Goal: Task Accomplishment & Management: Complete application form

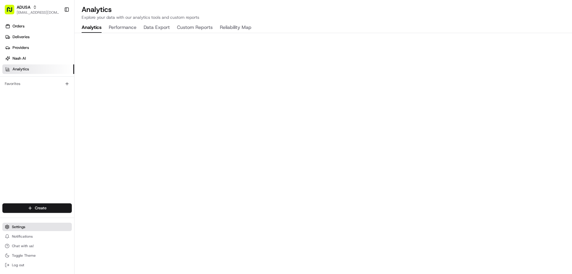
click at [18, 227] on span "Settings" at bounding box center [18, 226] width 13 height 5
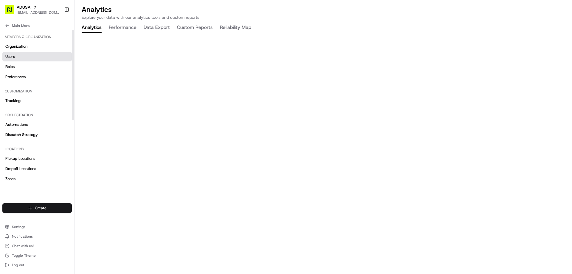
click at [15, 59] on link "Users" at bounding box center [36, 57] width 69 height 10
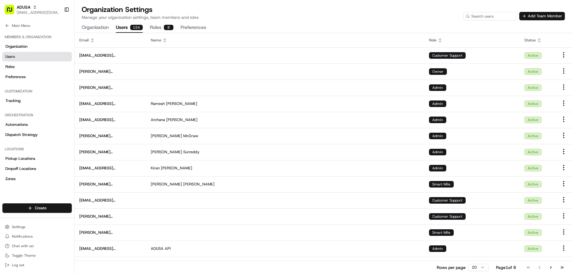
click at [547, 17] on button "Add Team Member" at bounding box center [542, 16] width 46 height 8
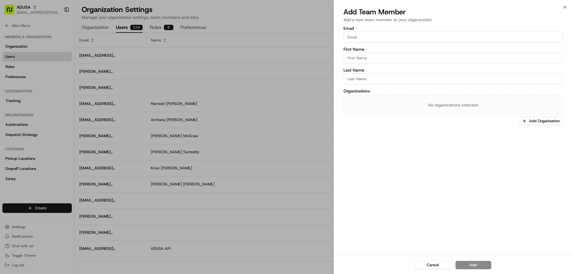
click at [386, 101] on div "No organizations selected" at bounding box center [452, 104] width 219 height 19
click at [370, 82] on input "Last Name" at bounding box center [452, 78] width 219 height 11
click at [371, 59] on input "First Name" at bounding box center [452, 57] width 219 height 11
click at [370, 36] on input "Email" at bounding box center [452, 37] width 219 height 11
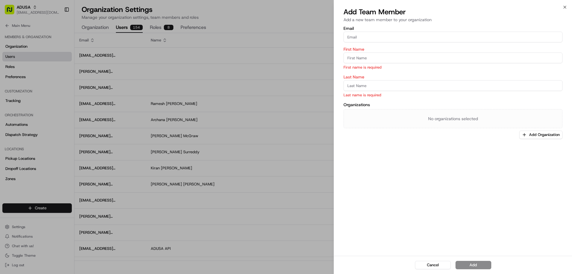
click at [371, 146] on div "Email First Name First name is required Last Name Last name is required Organiz…" at bounding box center [453, 140] width 238 height 231
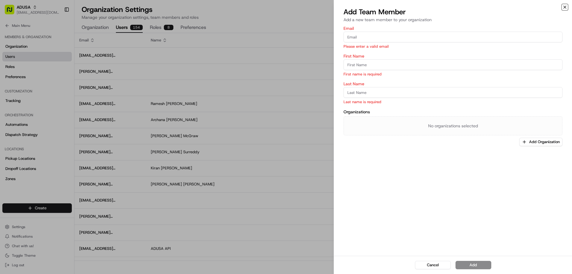
click at [567, 7] on icon "button" at bounding box center [564, 7] width 5 height 5
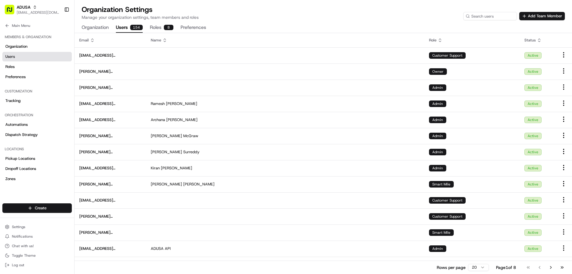
click at [413, 15] on div "Organization Settings Manage your organization settings, team members and roles…" at bounding box center [323, 12] width 483 height 15
click at [548, 16] on button "Add Team Member" at bounding box center [542, 16] width 46 height 8
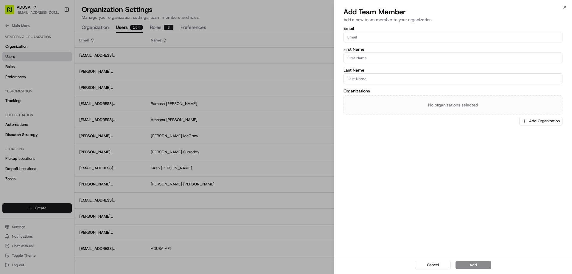
click at [367, 38] on input "Email" at bounding box center [452, 37] width 219 height 11
paste input "[EMAIL_ADDRESS][DOMAIN_NAME]"
type input "[EMAIL_ADDRESS][DOMAIN_NAME]"
click at [361, 60] on input "First Name" at bounding box center [452, 57] width 219 height 11
type input "[PERSON_NAME]"
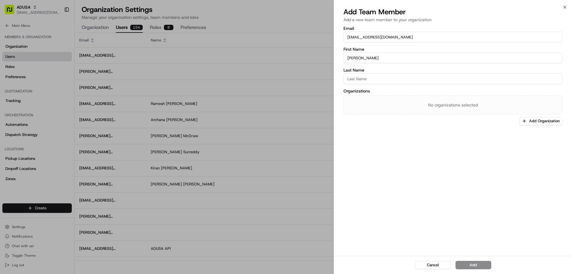
click at [355, 77] on input "Last Name" at bounding box center [452, 78] width 219 height 11
type input "[PERSON_NAME]"
click at [530, 122] on button "Add Organization" at bounding box center [540, 121] width 43 height 8
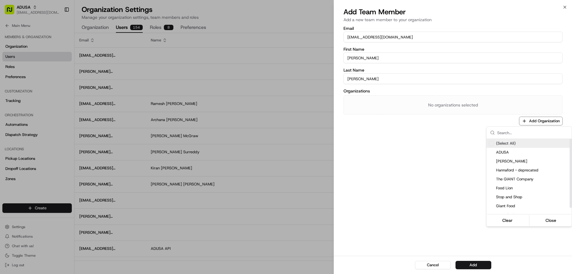
click at [512, 142] on span "(Select All)" at bounding box center [506, 143] width 20 height 5
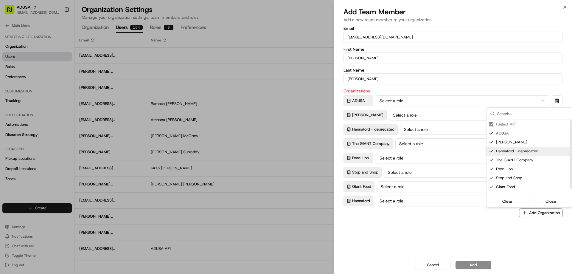
click at [491, 152] on div "Suggestions" at bounding box center [491, 151] width 5 height 5
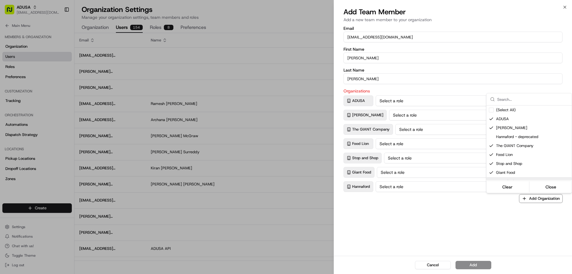
click at [482, 220] on div at bounding box center [286, 137] width 572 height 274
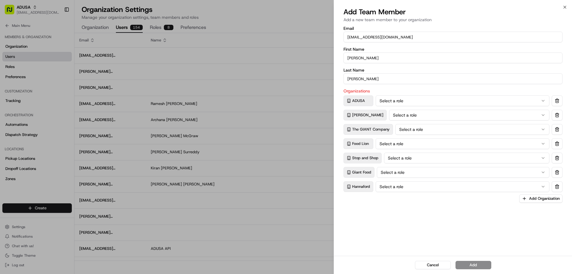
click at [542, 100] on icon "button" at bounding box center [543, 100] width 5 height 5
click at [419, 214] on div "Email [EMAIL_ADDRESS][DOMAIN_NAME] First Name [PERSON_NAME] Last Name [PERSON_N…" at bounding box center [453, 140] width 238 height 231
click at [546, 99] on button "Select a role" at bounding box center [463, 100] width 174 height 11
click at [542, 113] on icon "button" at bounding box center [543, 115] width 5 height 5
click at [545, 131] on icon "button" at bounding box center [543, 129] width 5 height 5
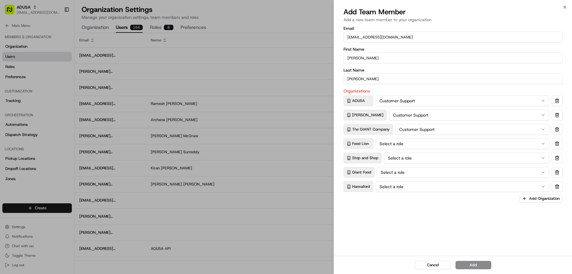
click at [539, 143] on button "Select a role" at bounding box center [463, 143] width 174 height 11
click at [542, 156] on icon "button" at bounding box center [543, 157] width 5 height 5
click at [543, 170] on icon "button" at bounding box center [543, 172] width 5 height 5
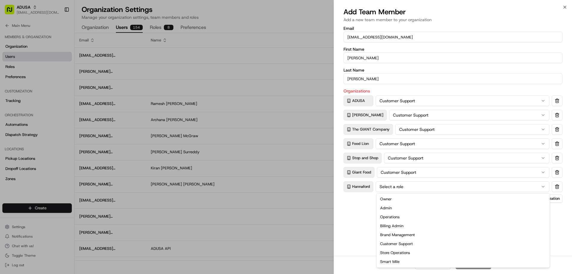
click at [542, 186] on icon "button" at bounding box center [543, 186] width 5 height 5
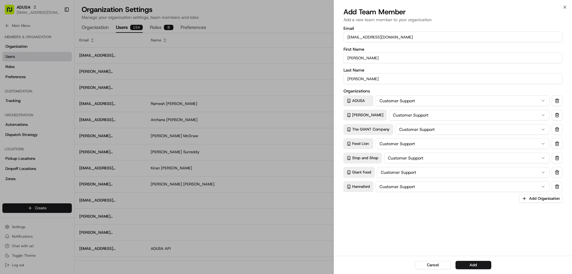
click at [379, 223] on div "Email [EMAIL_ADDRESS][DOMAIN_NAME] First Name [PERSON_NAME] Last Name [PERSON_N…" at bounding box center [453, 140] width 238 height 231
click at [473, 267] on button "Add" at bounding box center [473, 265] width 36 height 8
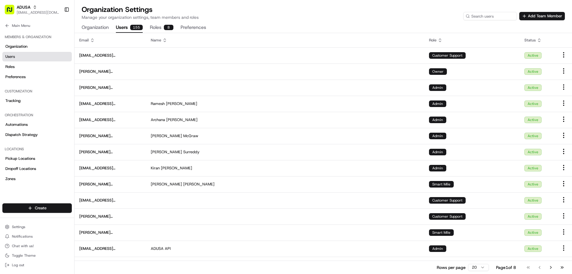
click at [405, 10] on div "Organization Settings Manage your organization settings, team members and roles…" at bounding box center [323, 12] width 483 height 15
